Goal: Information Seeking & Learning: Learn about a topic

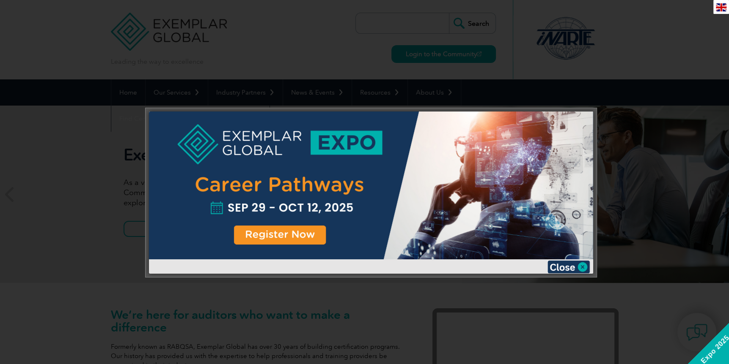
click at [562, 260] on div at bounding box center [371, 193] width 444 height 162
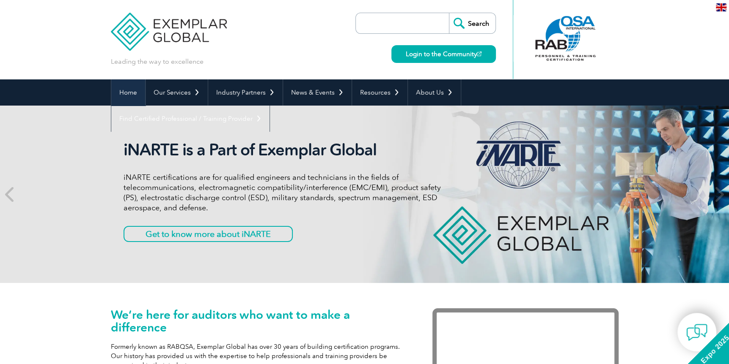
click at [133, 92] on link "Home" at bounding box center [128, 92] width 34 height 26
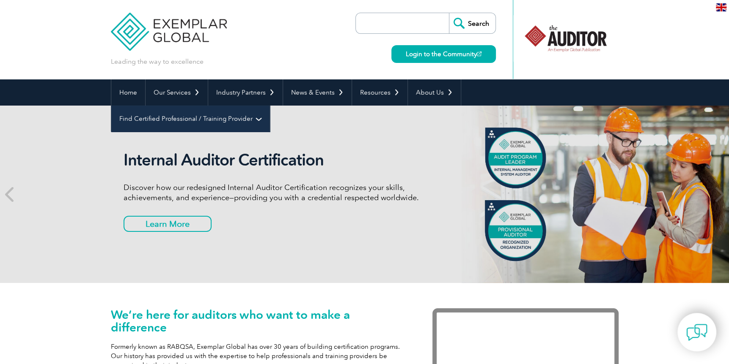
click at [269, 106] on link "Find Certified Professional / Training Provider" at bounding box center [190, 119] width 158 height 26
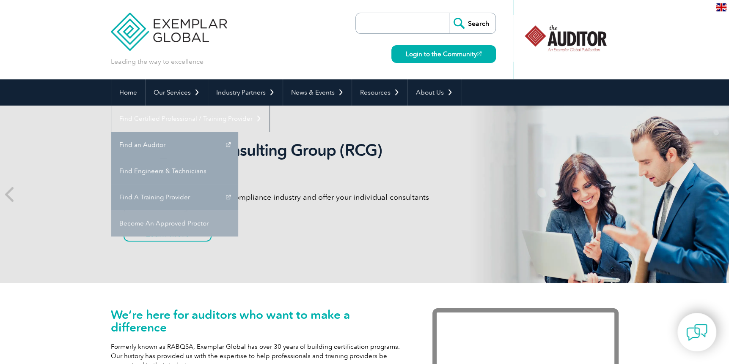
click at [238, 211] on link "Become An Approved Proctor" at bounding box center [174, 224] width 127 height 26
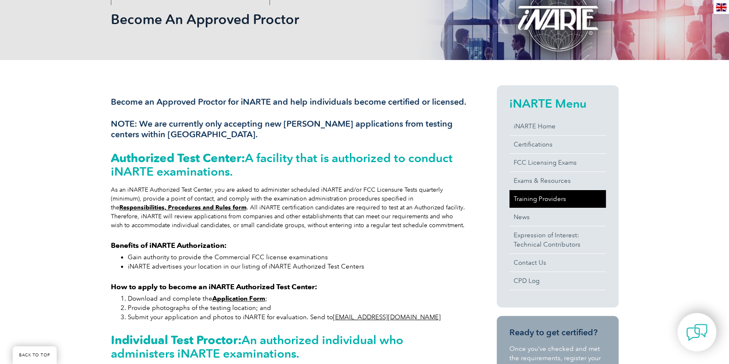
scroll to position [42, 0]
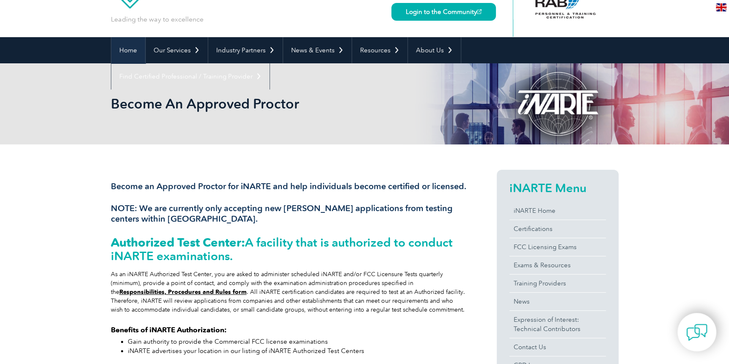
click at [127, 50] on link "Home" at bounding box center [128, 50] width 34 height 26
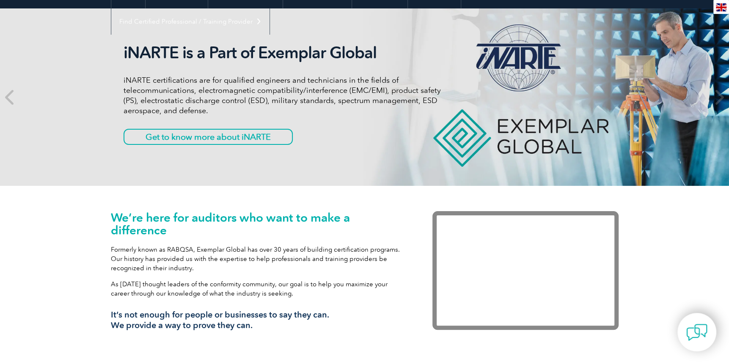
scroll to position [42, 0]
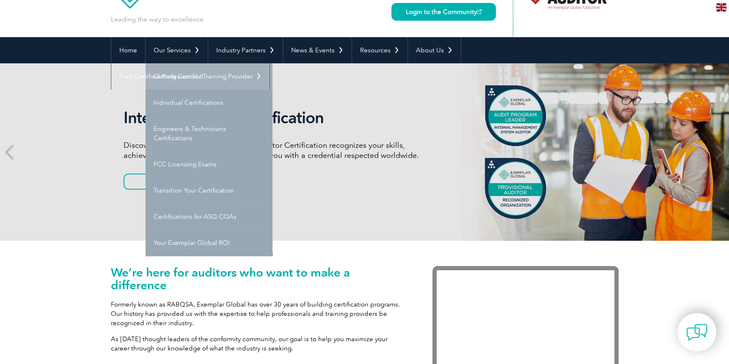
click at [177, 73] on link "Getting Certified" at bounding box center [208, 76] width 127 height 26
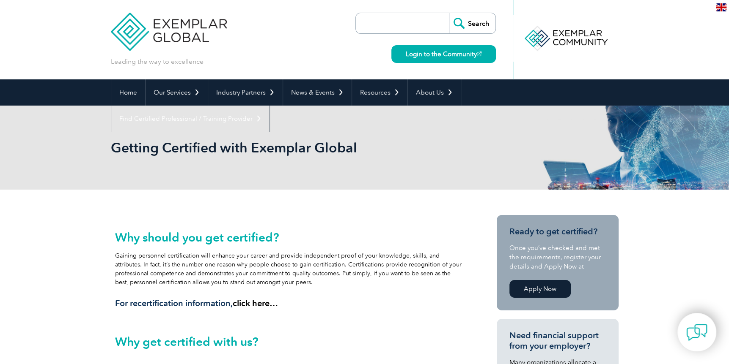
click at [545, 286] on link "Apply Now" at bounding box center [539, 289] width 61 height 18
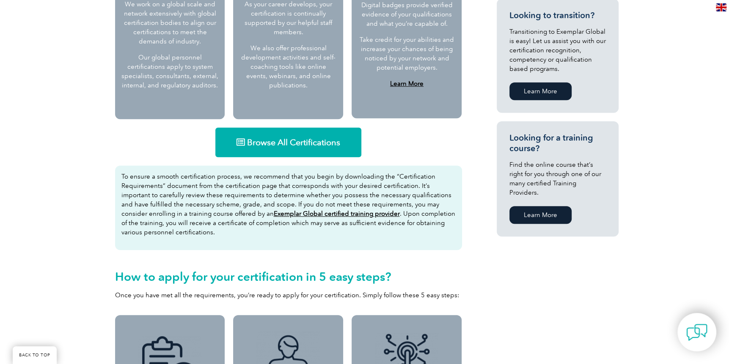
scroll to position [465, 0]
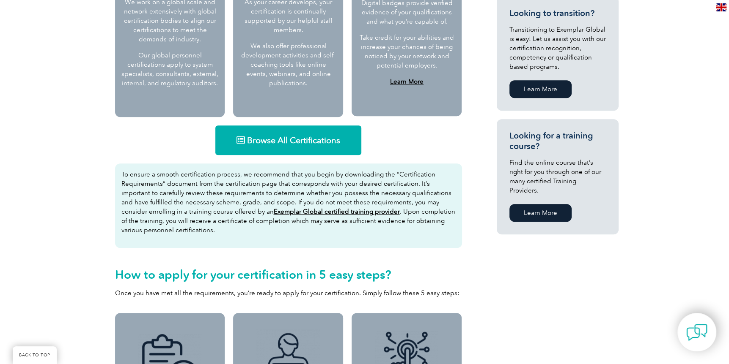
click at [311, 137] on span "Browse All Certifications" at bounding box center [293, 140] width 93 height 8
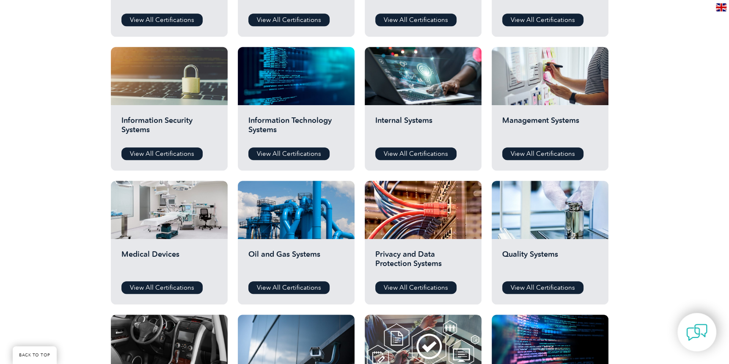
scroll to position [423, 0]
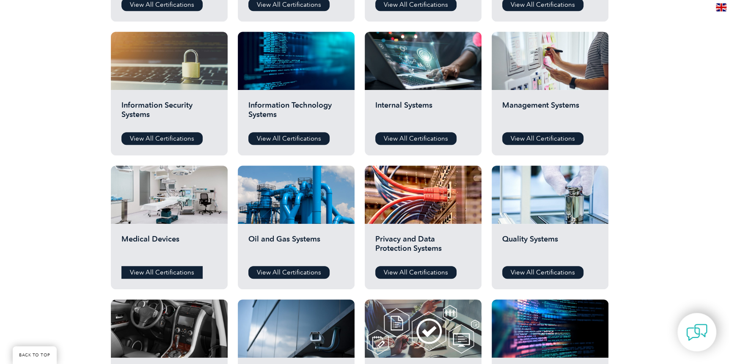
click at [178, 269] on link "View All Certifications" at bounding box center [161, 272] width 81 height 13
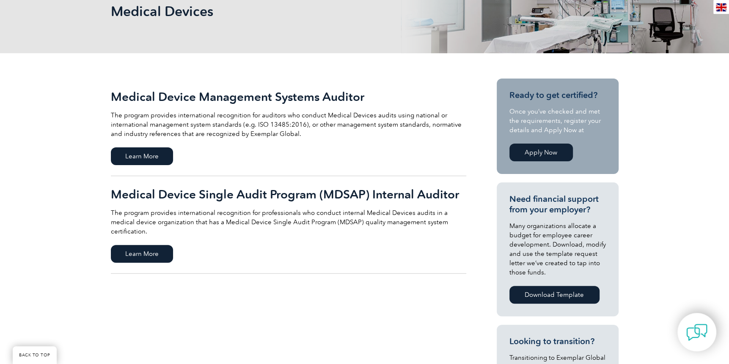
scroll to position [169, 0]
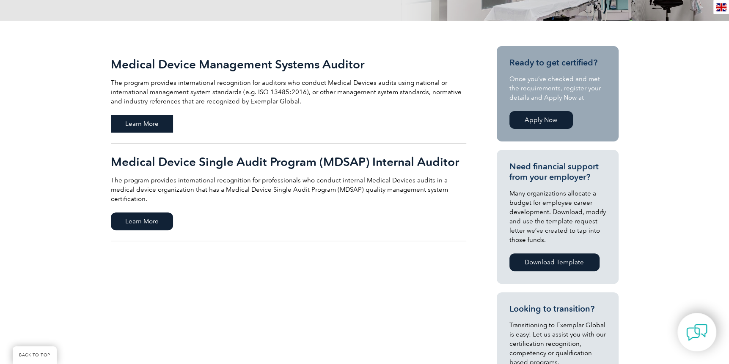
click at [138, 123] on span "Learn More" at bounding box center [142, 124] width 62 height 18
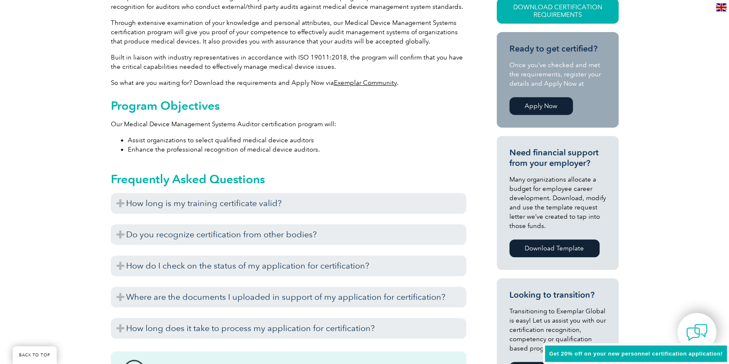
scroll to position [254, 0]
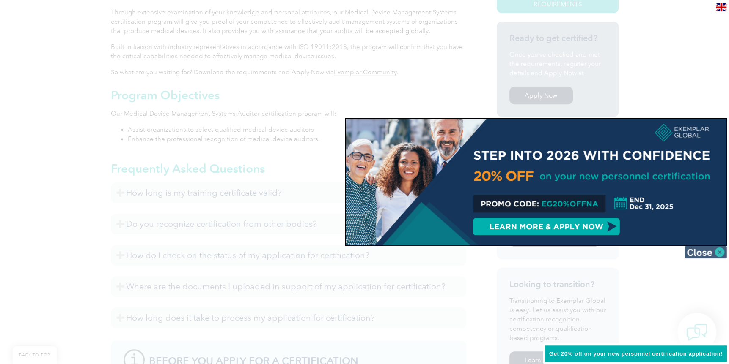
click at [716, 251] on img at bounding box center [705, 252] width 42 height 13
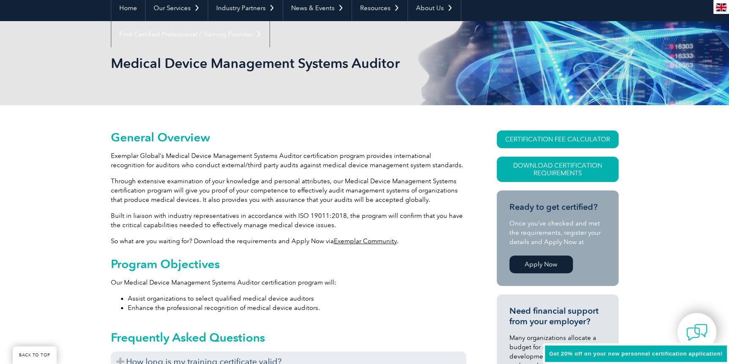
scroll to position [85, 0]
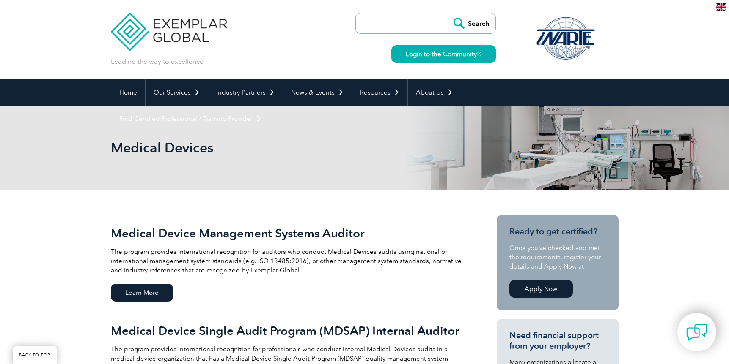
scroll to position [169, 0]
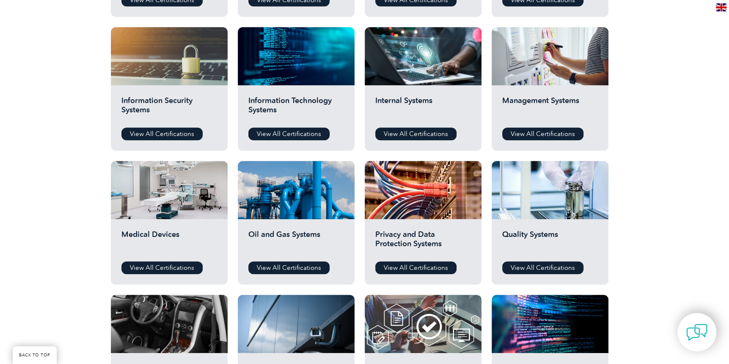
scroll to position [423, 0]
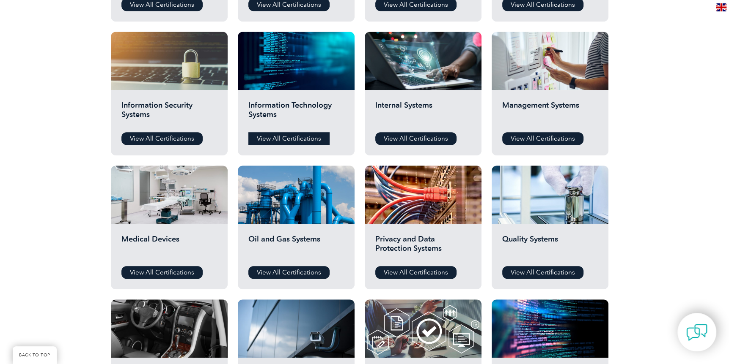
click at [279, 137] on link "View All Certifications" at bounding box center [288, 138] width 81 height 13
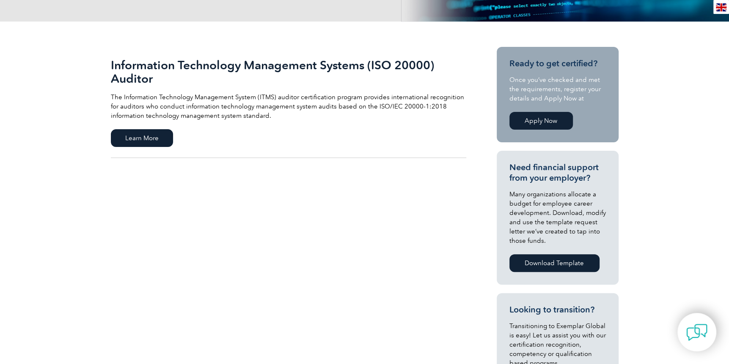
scroll to position [169, 0]
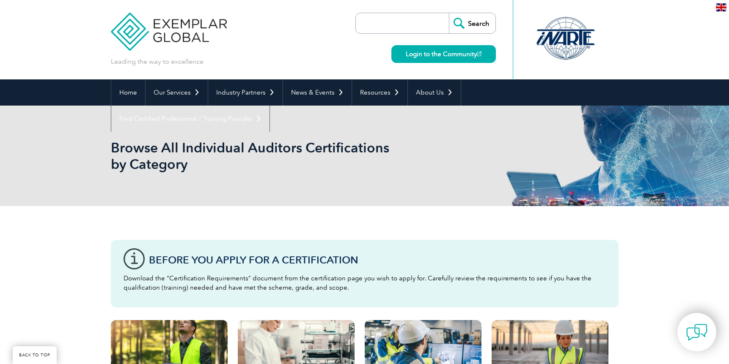
scroll to position [423, 0]
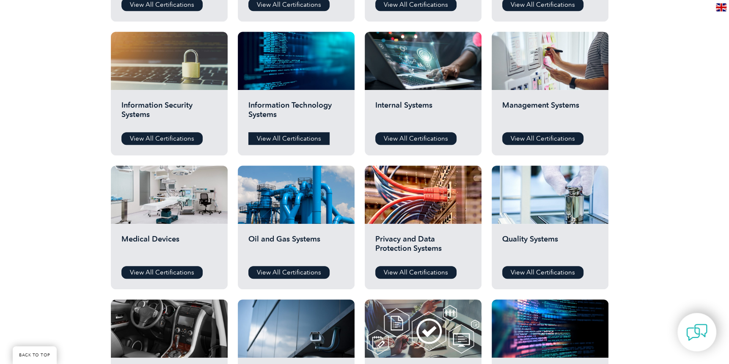
click at [289, 136] on link "View All Certifications" at bounding box center [288, 138] width 81 height 13
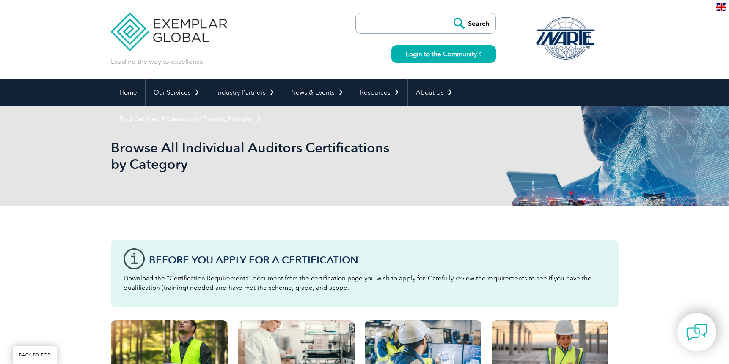
scroll to position [423, 0]
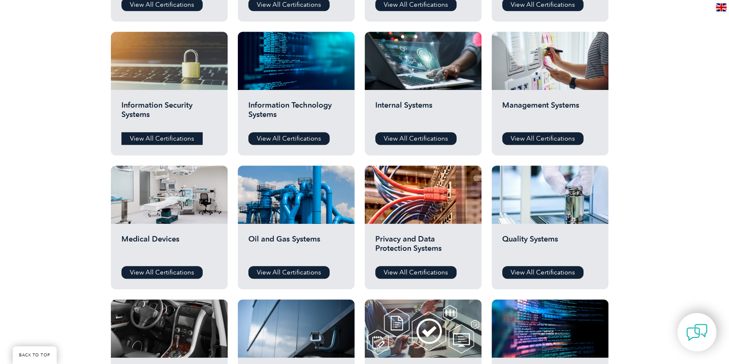
click at [156, 134] on link "View All Certifications" at bounding box center [161, 138] width 81 height 13
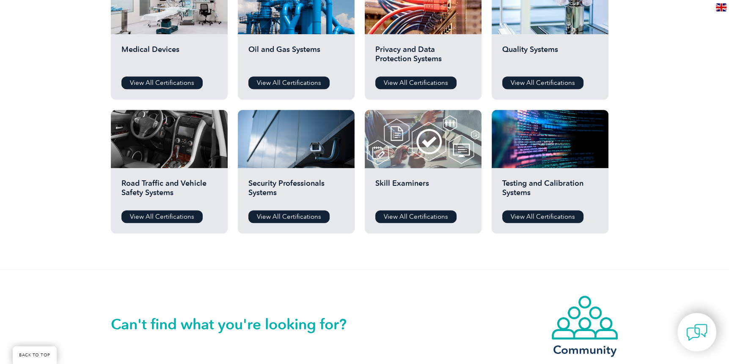
scroll to position [592, 0]
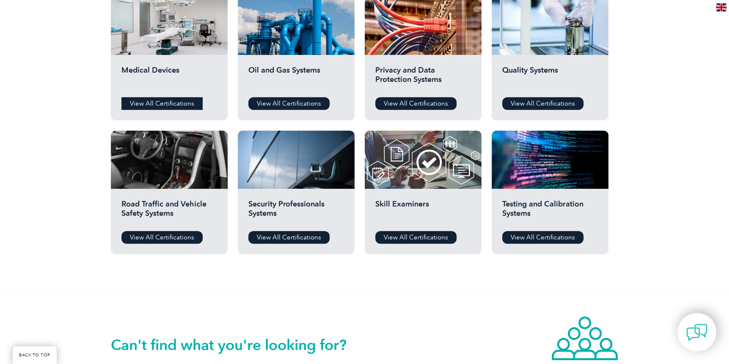
click at [189, 101] on link "View All Certifications" at bounding box center [161, 103] width 81 height 13
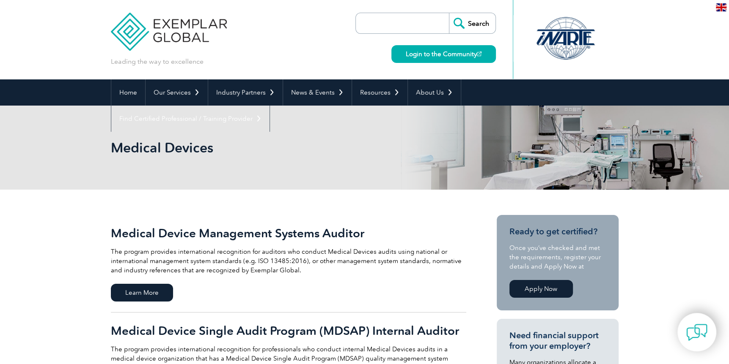
click at [556, 291] on link "Apply Now" at bounding box center [540, 289] width 63 height 18
